Goal: Information Seeking & Learning: Learn about a topic

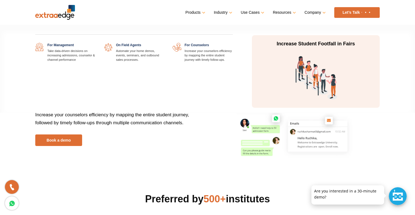
click at [233, 43] on link at bounding box center [233, 43] width 0 height 0
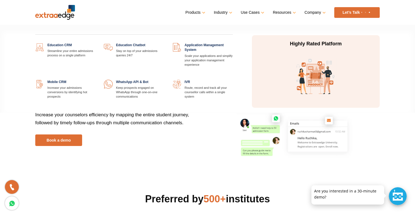
click at [164, 80] on link at bounding box center [164, 80] width 0 height 0
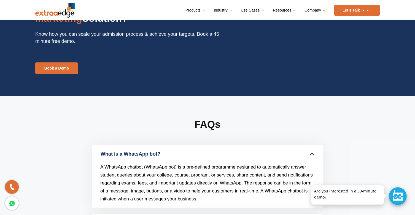
scroll to position [1517, 0]
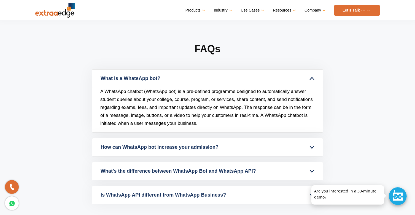
click at [191, 172] on link "What's the difference between WhatsApp Bot and WhatsApp API?" at bounding box center [207, 171] width 231 height 18
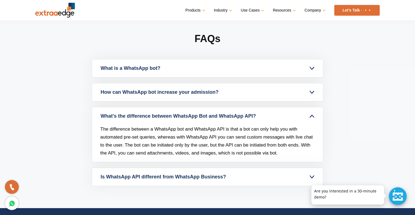
scroll to position [1527, 0]
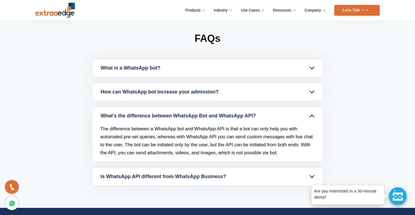
click at [141, 175] on link "Is WhatsApp API different from WhatsApp Business?" at bounding box center [207, 177] width 231 height 18
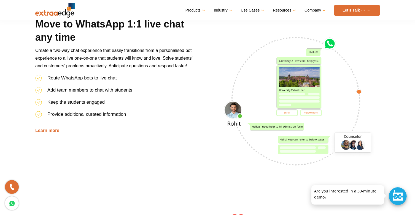
scroll to position [1022, 0]
click at [50, 129] on link "Learn more" at bounding box center [47, 130] width 24 height 5
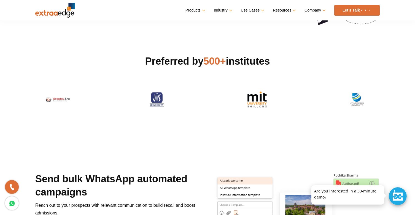
scroll to position [0, 0]
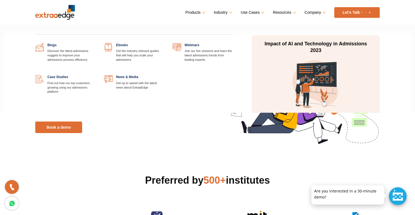
click at [292, 13] on link "Resources" at bounding box center [284, 13] width 22 height 8
click at [286, 13] on link "Resources" at bounding box center [284, 13] width 22 height 8
click at [293, 13] on link "Resources" at bounding box center [284, 13] width 22 height 8
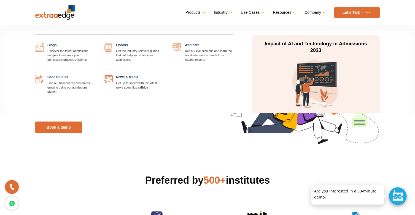
click at [293, 13] on link "Resources" at bounding box center [284, 13] width 22 height 8
click at [290, 14] on link "Resources" at bounding box center [284, 13] width 22 height 8
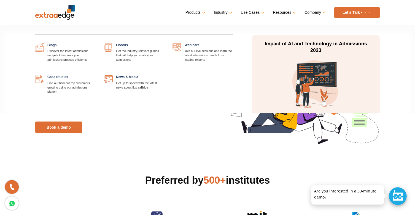
click at [96, 43] on link at bounding box center [96, 43] width 0 height 0
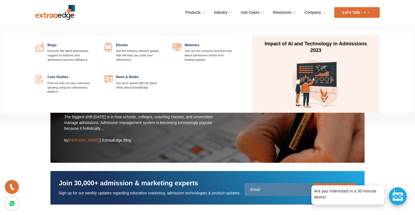
click at [96, 75] on link at bounding box center [96, 75] width 0 height 0
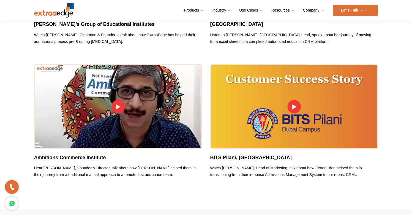
scroll to position [4829, 0]
